Goal: Check status: Check status

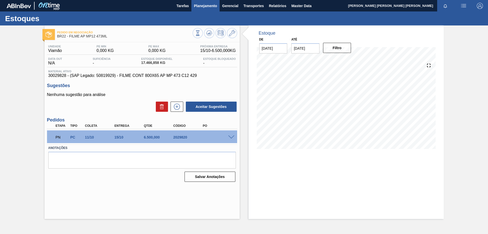
click at [200, 4] on span "Planejamento" at bounding box center [205, 6] width 23 height 6
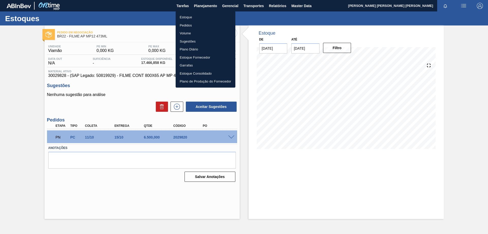
click at [187, 17] on li "Estoque" at bounding box center [206, 17] width 60 height 8
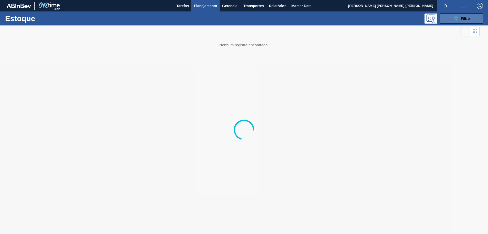
click at [469, 15] on button "089F7B8B-B2A5-4AFE-B5C0-19BA573D28AC Filtro" at bounding box center [461, 18] width 43 height 10
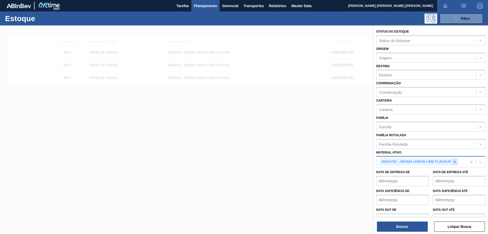
click at [455, 162] on icon at bounding box center [455, 162] width 2 height 2
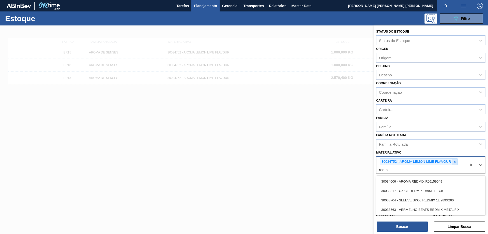
click at [457, 162] on div at bounding box center [455, 161] width 6 height 6
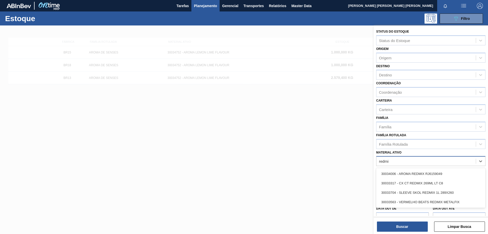
type ativo "redmix"
click at [428, 183] on div "30033317 - CX CT REDMIX 269ML LT C8" at bounding box center [430, 182] width 109 height 9
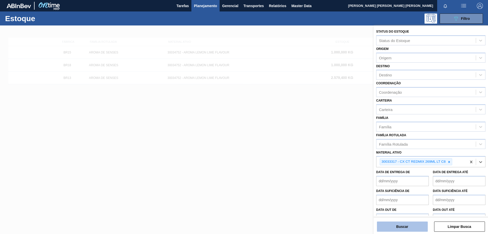
click at [415, 224] on button "Buscar" at bounding box center [402, 226] width 51 height 10
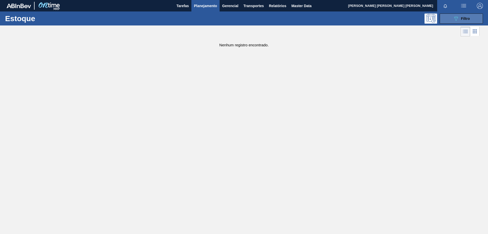
click at [456, 20] on icon "089F7B8B-B2A5-4AFE-B5C0-19BA573D28AC" at bounding box center [456, 19] width 6 height 6
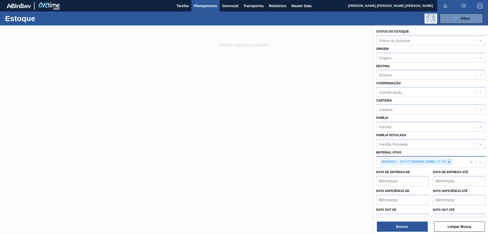
click at [449, 163] on icon at bounding box center [450, 162] width 4 height 4
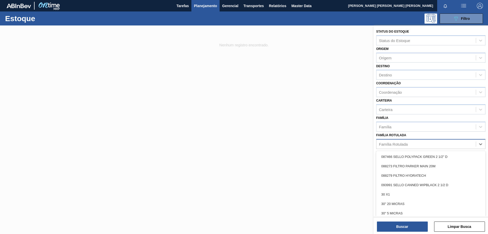
click at [416, 147] on div "Família Rotulada" at bounding box center [426, 143] width 99 height 7
type Rotulada "redmix"
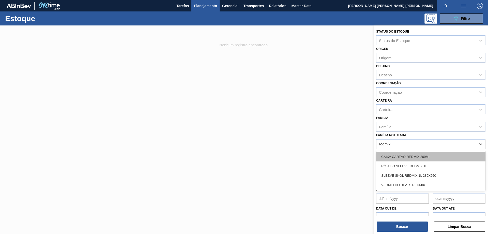
click at [414, 157] on div "CAIXA CARTÃO REDMIX 269ML" at bounding box center [430, 156] width 109 height 9
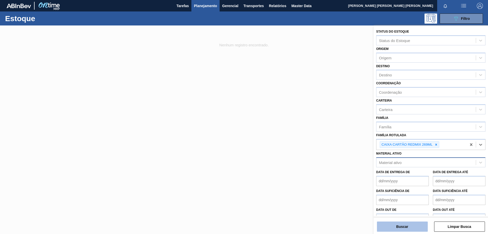
click at [409, 226] on button "Buscar" at bounding box center [402, 226] width 51 height 10
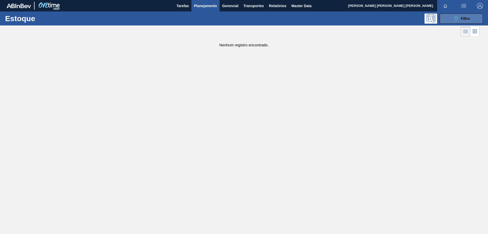
click at [469, 19] on span "Filtro" at bounding box center [465, 19] width 9 height 4
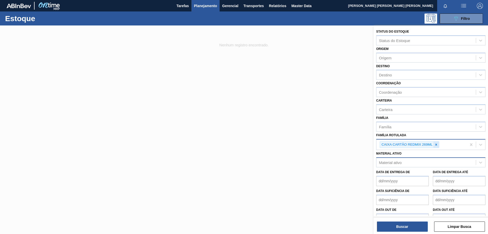
click at [437, 142] on div at bounding box center [437, 144] width 6 height 6
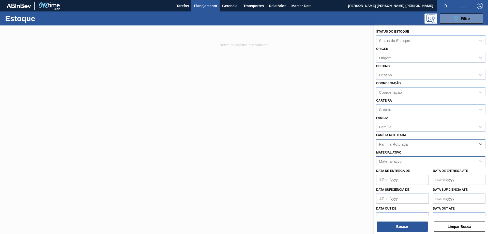
click at [421, 157] on div "Material ativo" at bounding box center [430, 161] width 109 height 10
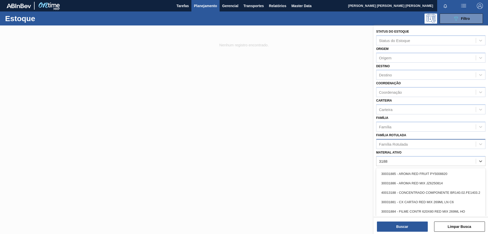
type ativo "31881"
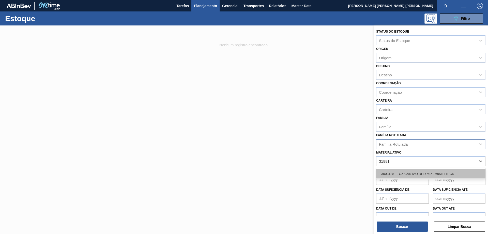
click at [421, 171] on div "30031881 - CX CARTAO RED MIX 269ML LN C6" at bounding box center [430, 173] width 109 height 9
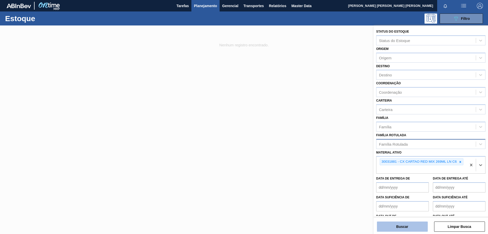
click at [415, 229] on button "Buscar" at bounding box center [402, 226] width 51 height 10
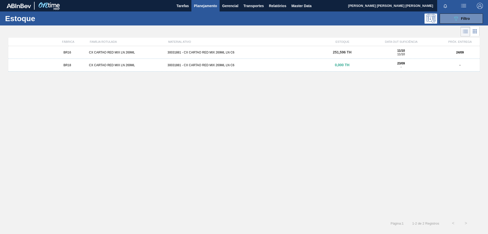
click at [214, 51] on div "30031881 - CX CARTAO RED MIX 269ML LN C6" at bounding box center [244, 53] width 157 height 4
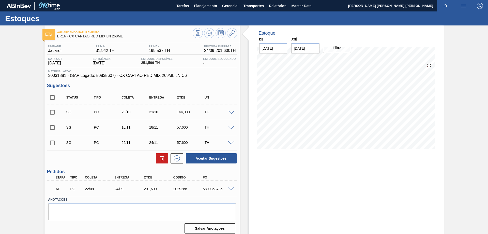
click at [231, 189] on span at bounding box center [231, 189] width 6 height 4
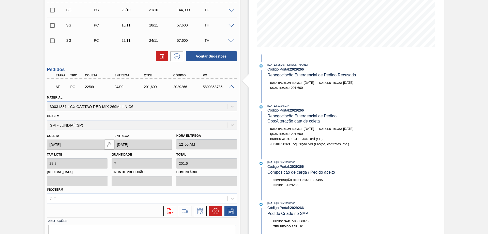
scroll to position [102, 0]
drag, startPoint x: 85, startPoint y: 87, endPoint x: 126, endPoint y: 87, distance: 40.4
click at [126, 87] on div "AF PC 22/09 24/09 201,600 2029266 5800368785" at bounding box center [140, 86] width 177 height 10
click at [25, 84] on div "Aguardando Faturamento BR16 - CX CARTAO RED MIX LN 269ML Unidade Jacareí PE MIN…" at bounding box center [244, 92] width 488 height 336
drag, startPoint x: 94, startPoint y: 87, endPoint x: 83, endPoint y: 88, distance: 10.7
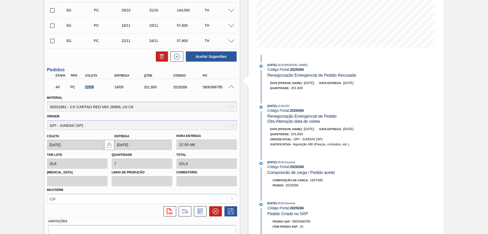
click at [83, 88] on div "22/09" at bounding box center [97, 87] width 30 height 4
click at [17, 92] on div "Aguardando Faturamento BR16 - CX CARTAO RED MIX LN 269ML Unidade Jacareí PE MIN…" at bounding box center [244, 92] width 488 height 336
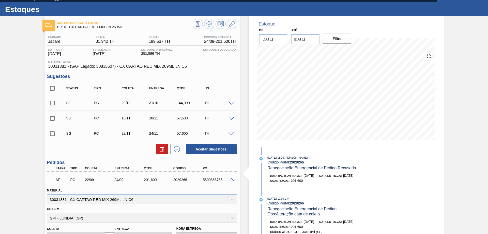
scroll to position [0, 0]
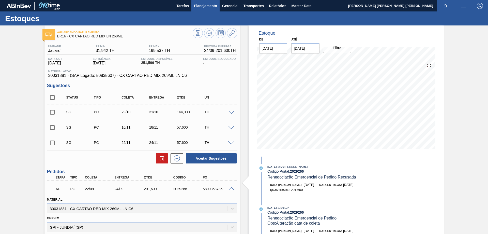
click at [204, 9] on span "Planejamento" at bounding box center [205, 6] width 23 height 6
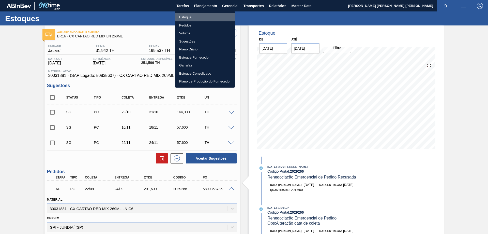
click at [180, 16] on li "Estoque" at bounding box center [205, 17] width 60 height 8
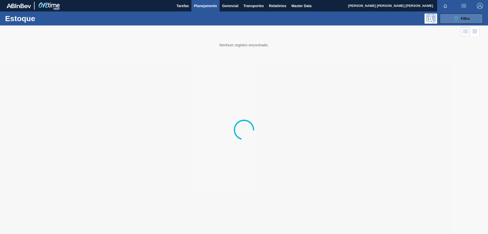
click at [453, 20] on button "089F7B8B-B2A5-4AFE-B5C0-19BA573D28AC Filtro" at bounding box center [461, 18] width 43 height 10
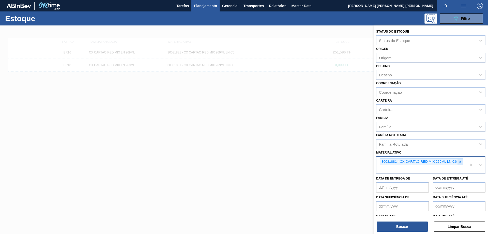
click at [460, 162] on icon at bounding box center [461, 162] width 2 height 2
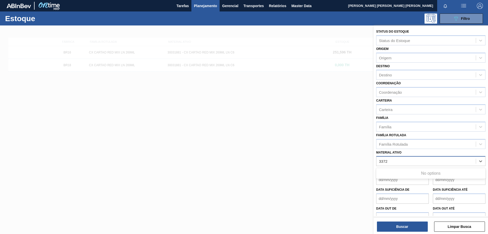
type ativo "33729"
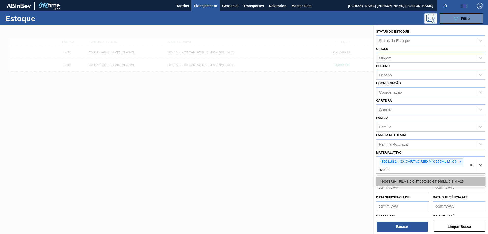
click at [431, 179] on div "30033729 - FILME CONT 620X80 GT 269ML C 8 NIV25" at bounding box center [430, 181] width 109 height 9
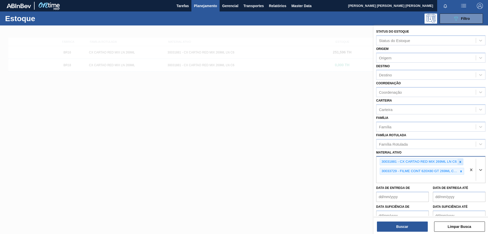
click at [462, 161] on icon at bounding box center [461, 162] width 4 height 4
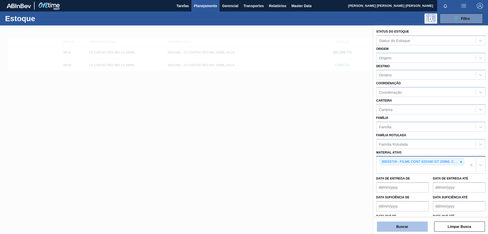
click at [414, 226] on button "Buscar" at bounding box center [402, 226] width 51 height 10
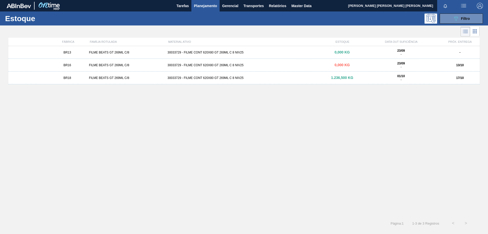
click at [123, 65] on div "FILME BEATS GT 269ML C/8" at bounding box center [126, 65] width 79 height 4
